Goal: Navigation & Orientation: Find specific page/section

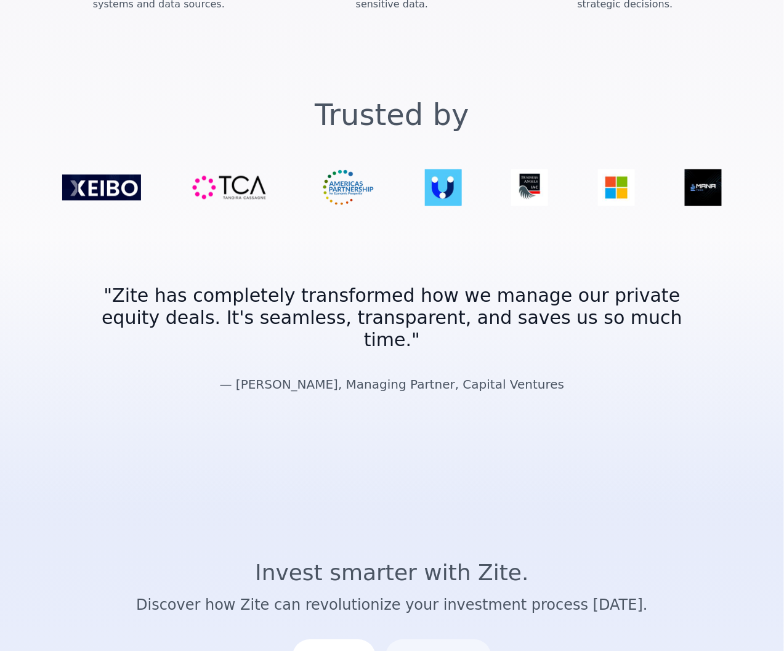
scroll to position [2121, 0]
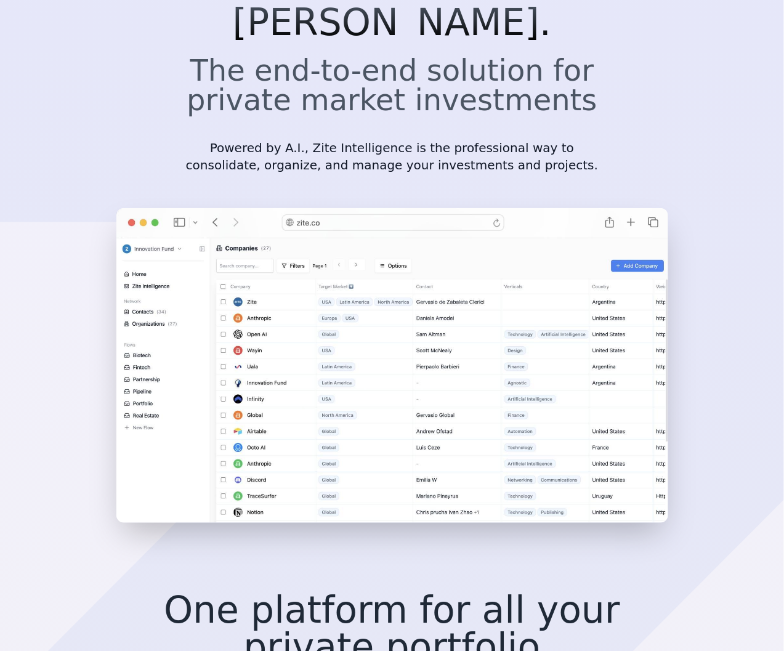
scroll to position [0, 0]
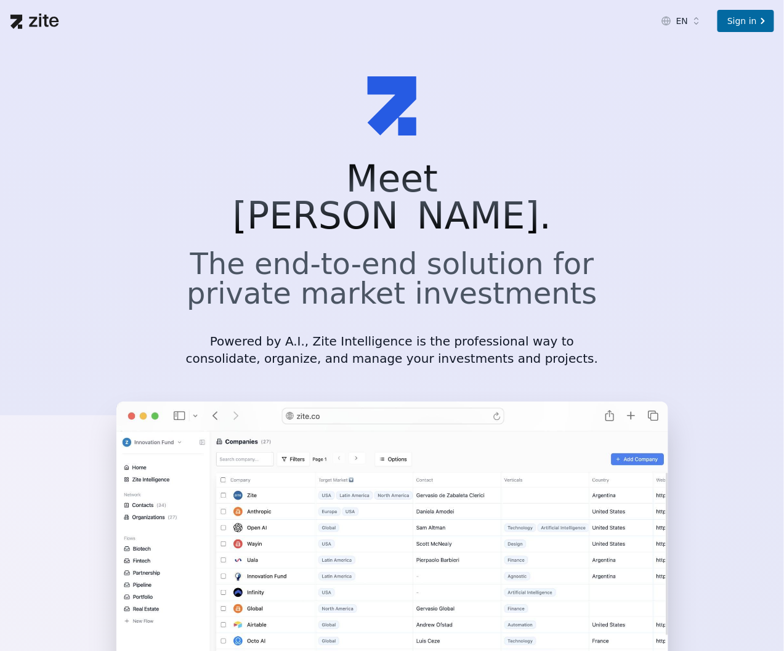
click at [696, 22] on html "EN Sign in Meet Zite. The end-to-end solution for private market investments Po…" at bounding box center [392, 325] width 784 height 651
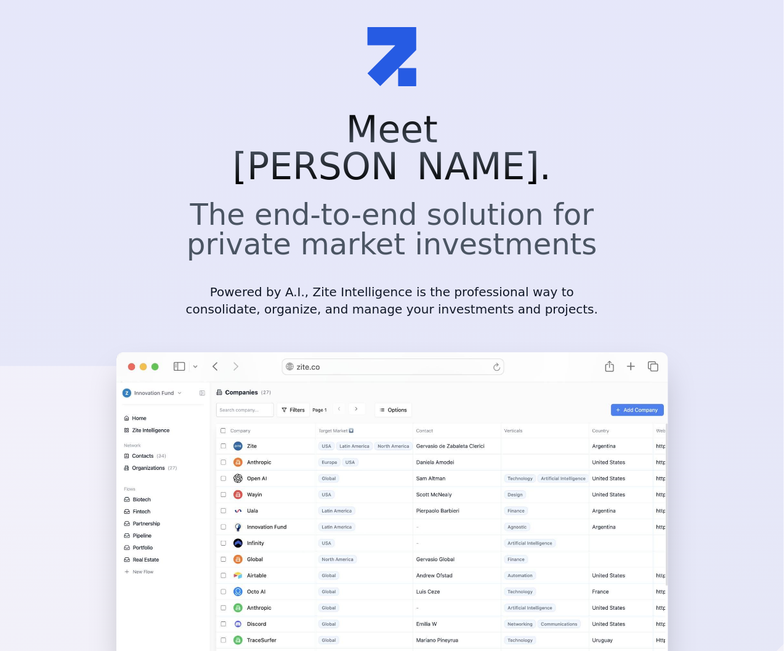
scroll to position [154, 0]
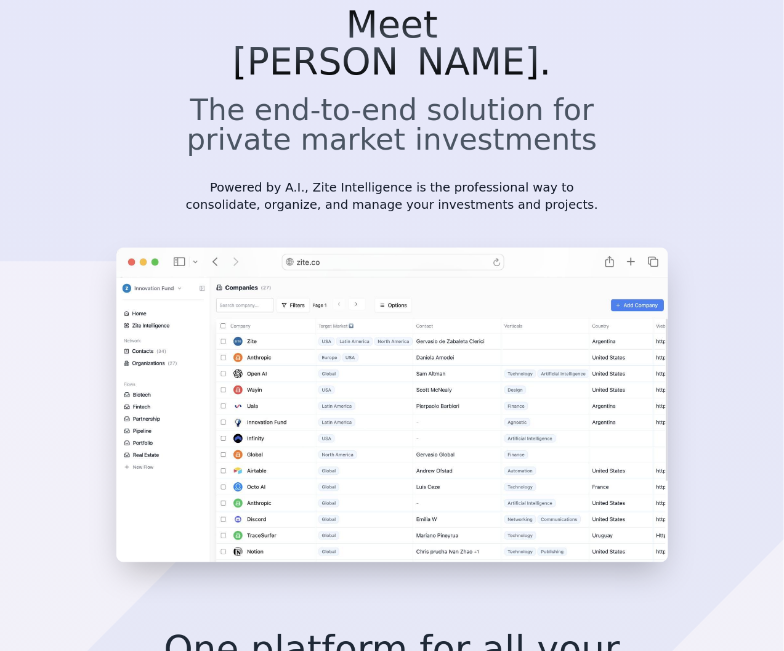
click at [304, 179] on p "Powered by A.I., Zite Intelligence is the professional way to consolidate, orga…" at bounding box center [392, 196] width 414 height 35
drag, startPoint x: 304, startPoint y: 147, endPoint x: 332, endPoint y: 151, distance: 28.1
click at [332, 179] on p "Powered by A.I., Zite Intelligence is the professional way to consolidate, orga…" at bounding box center [392, 196] width 414 height 35
copy p "Zite Intelligence"
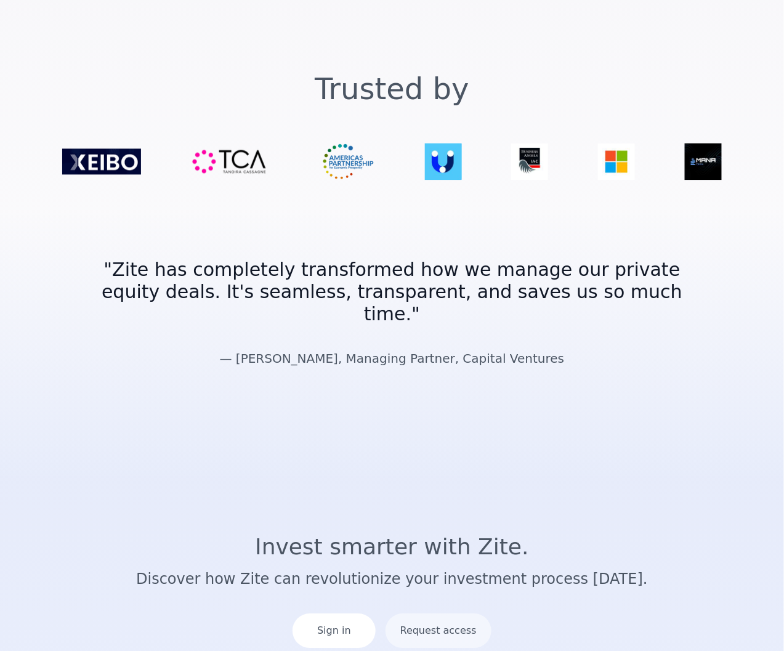
scroll to position [2121, 0]
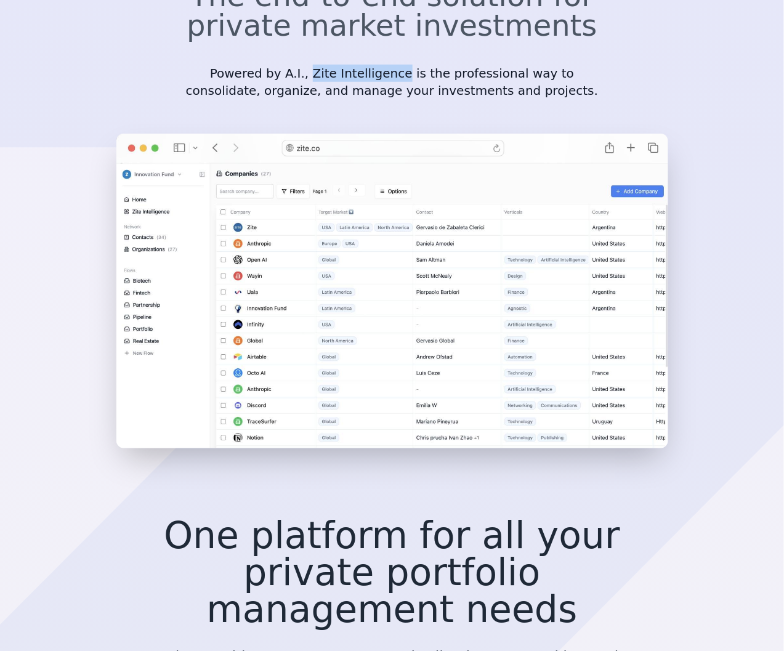
scroll to position [384, 0]
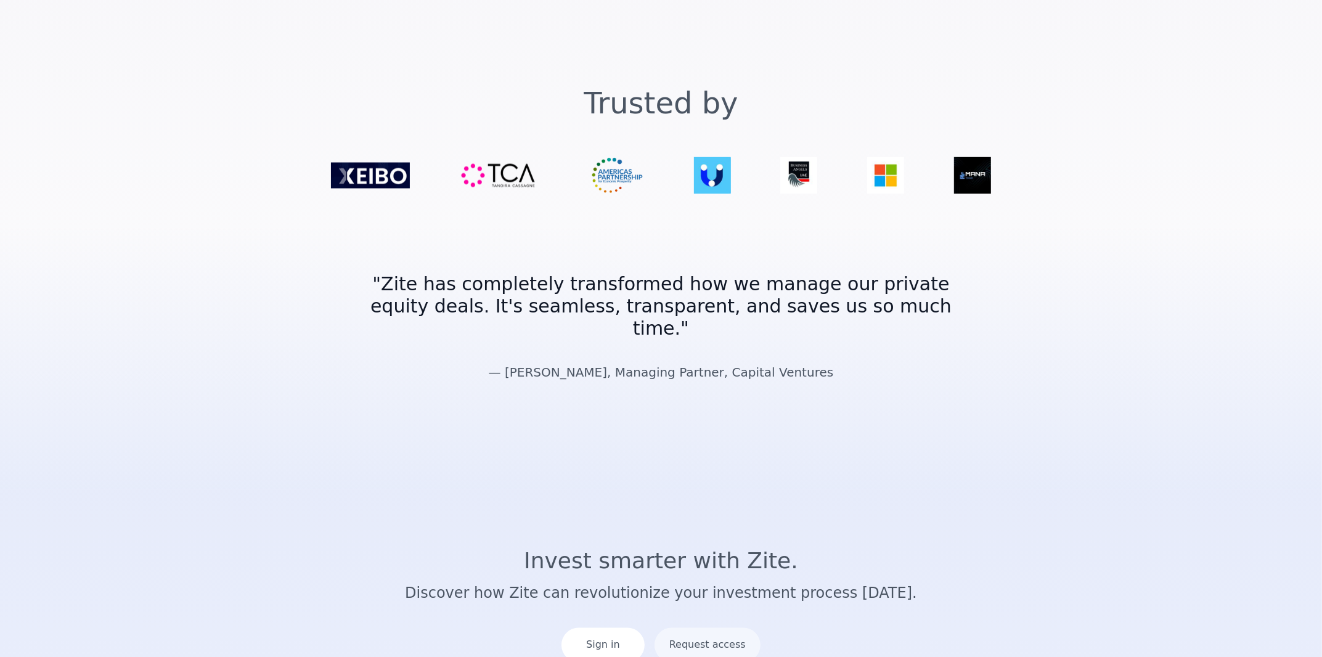
scroll to position [2115, 0]
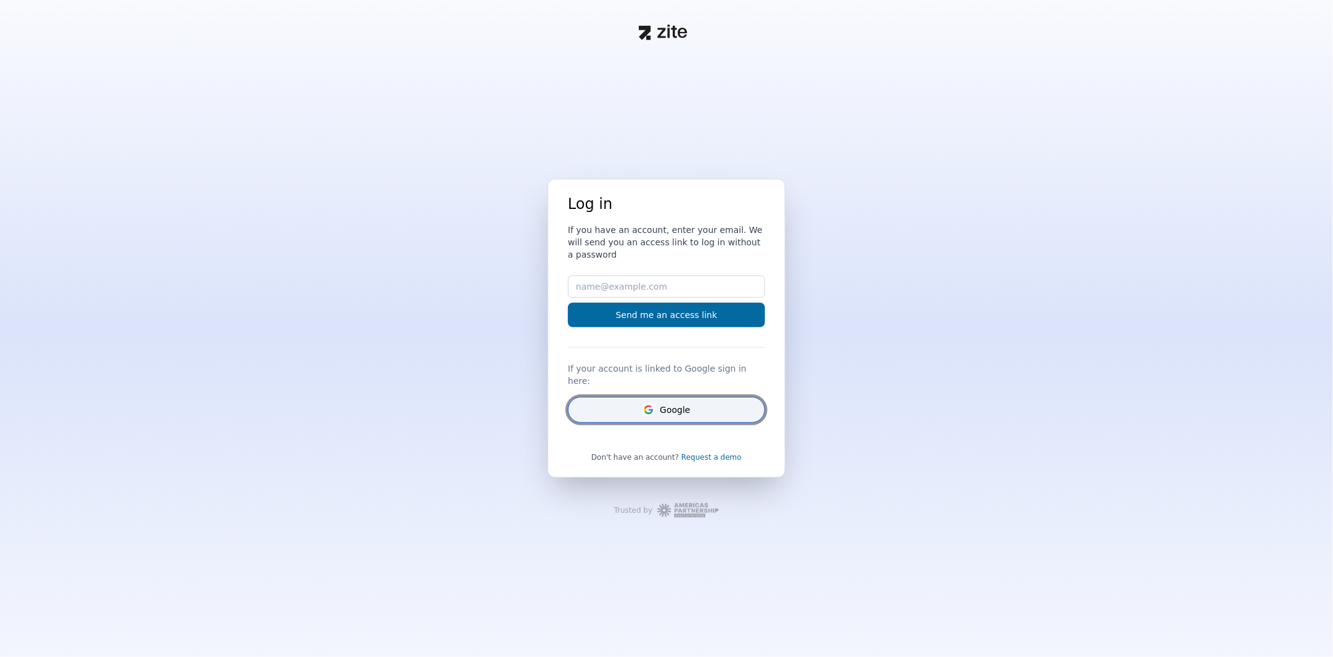
click at [699, 398] on button "Google" at bounding box center [666, 410] width 197 height 26
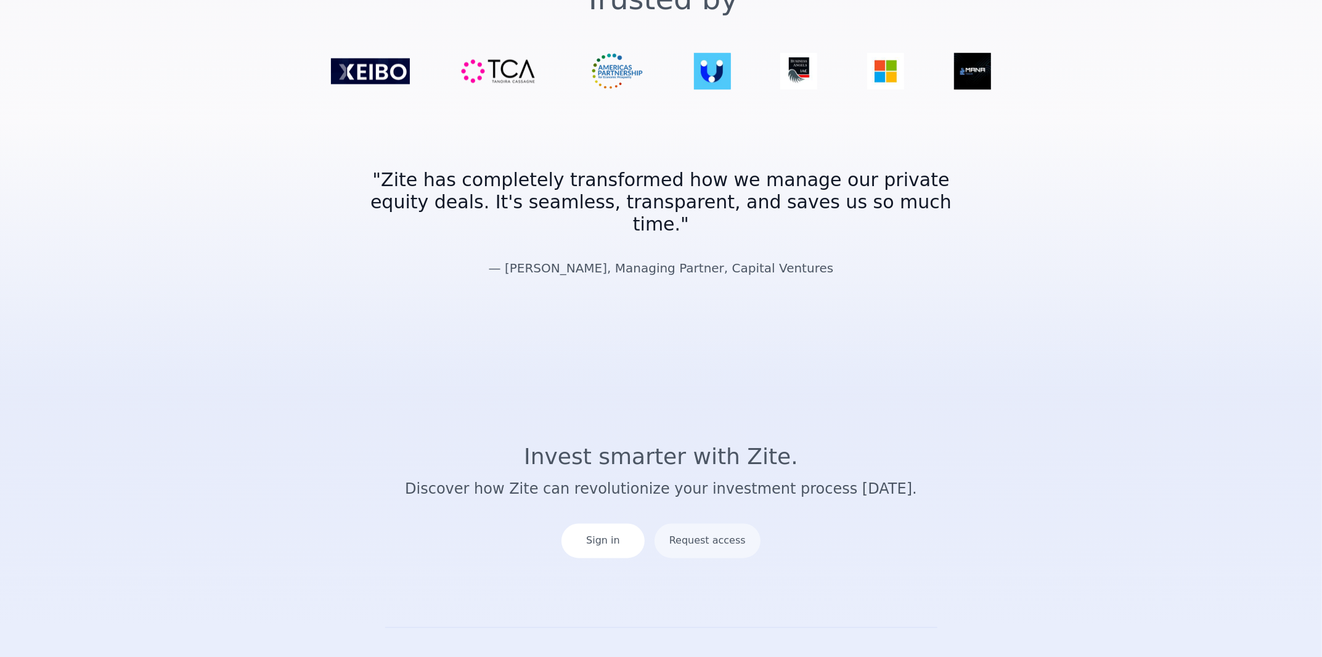
scroll to position [2115, 0]
